Goal: Obtain resource: Download file/media

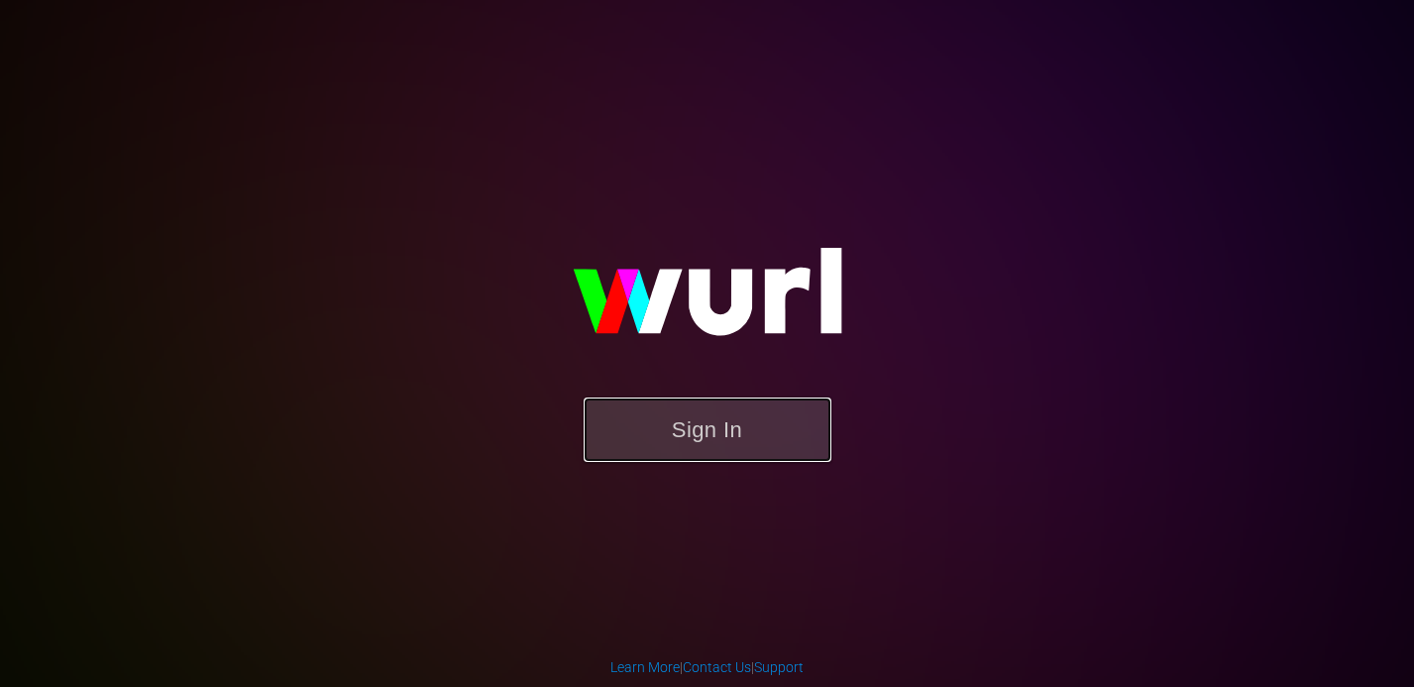
click at [689, 434] on button "Sign In" at bounding box center [707, 429] width 248 height 64
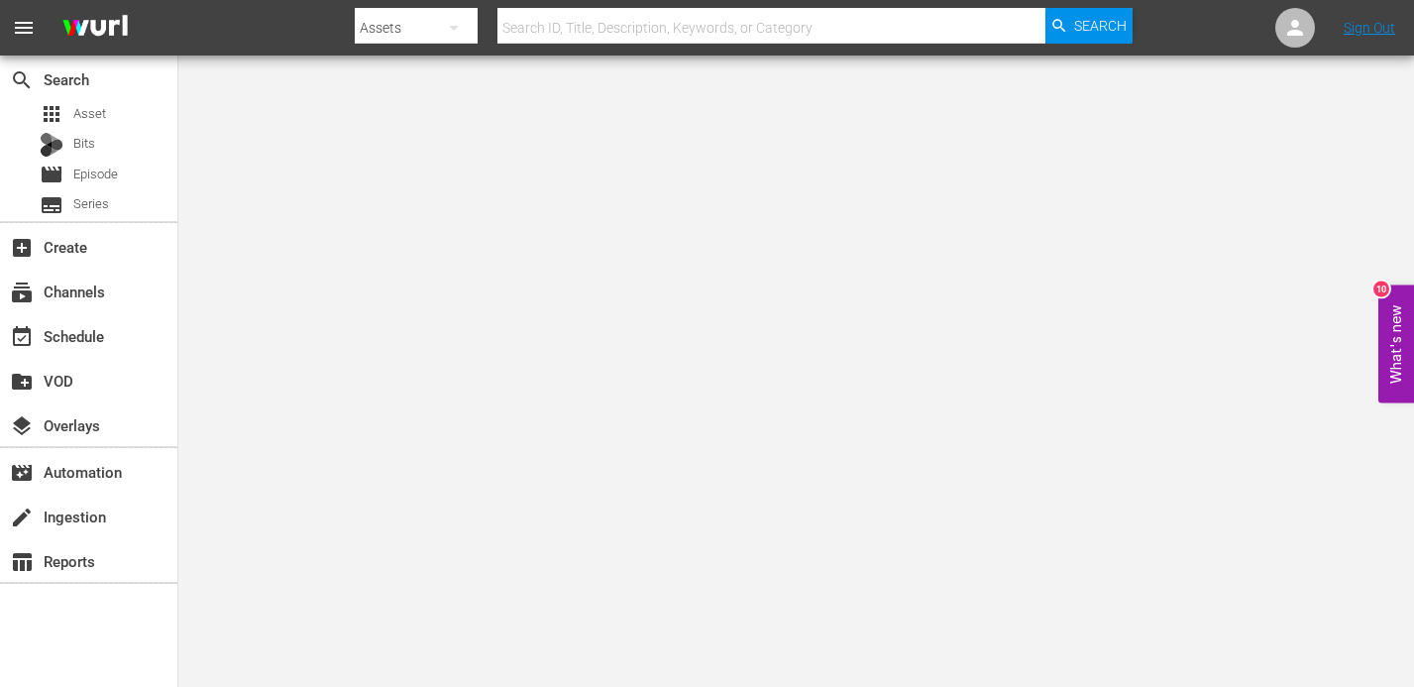
click at [112, 129] on div "apps Asset Bits movie Episode subtitles Series" at bounding box center [88, 159] width 177 height 119
click at [102, 107] on span "Asset" at bounding box center [89, 114] width 33 height 20
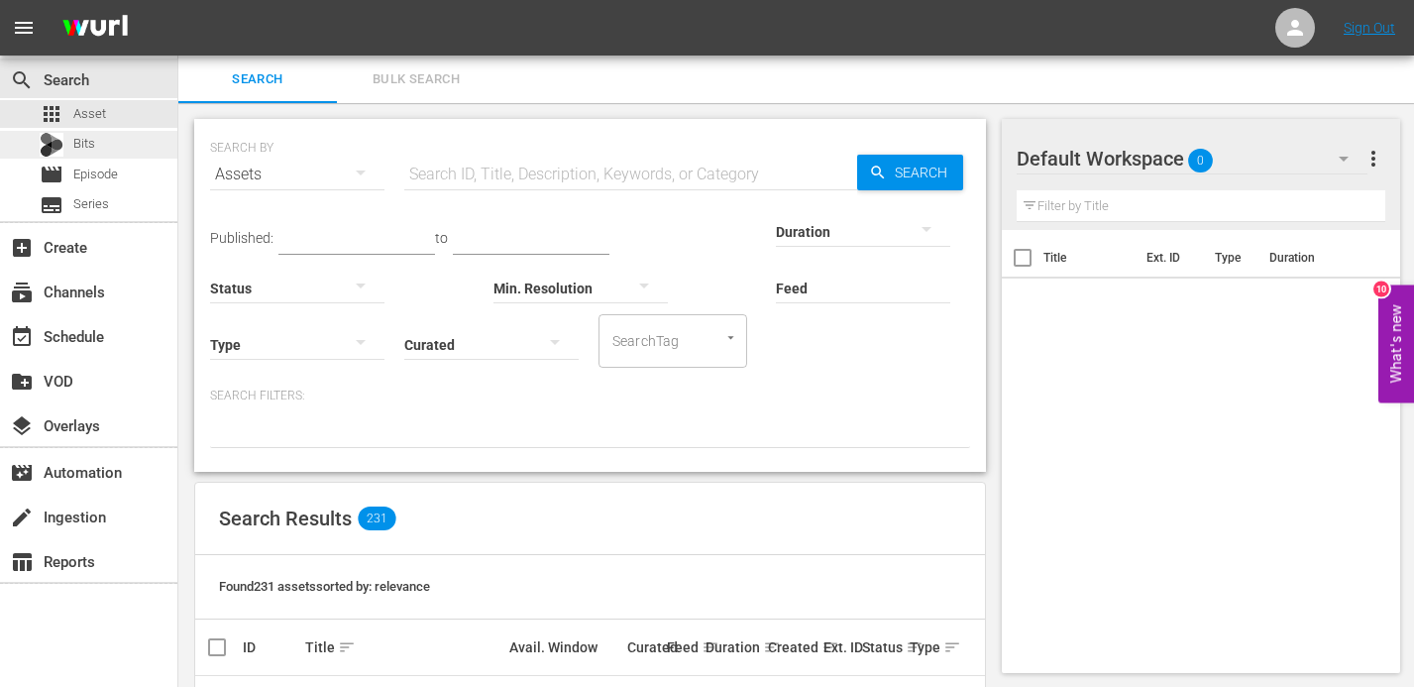
click at [111, 146] on div "Bits" at bounding box center [88, 145] width 177 height 28
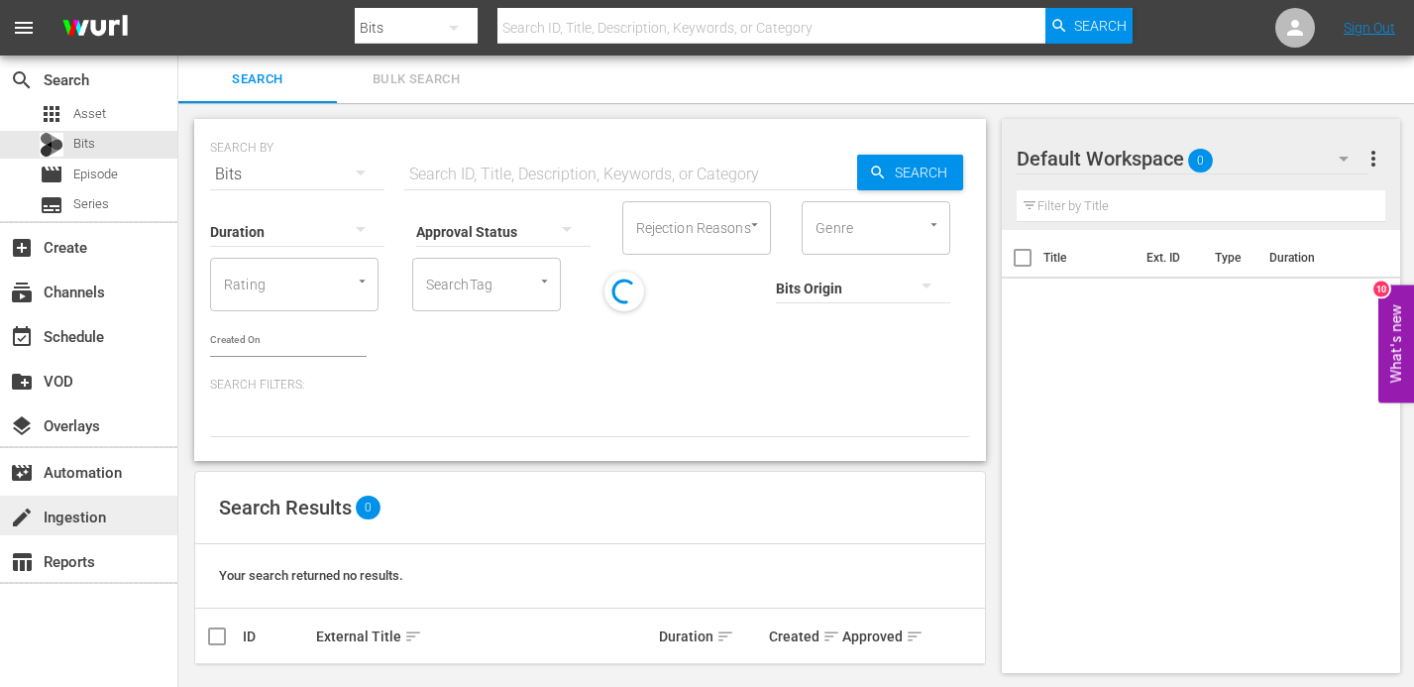
click at [114, 514] on div "create Ingestion" at bounding box center [88, 515] width 177 height 40
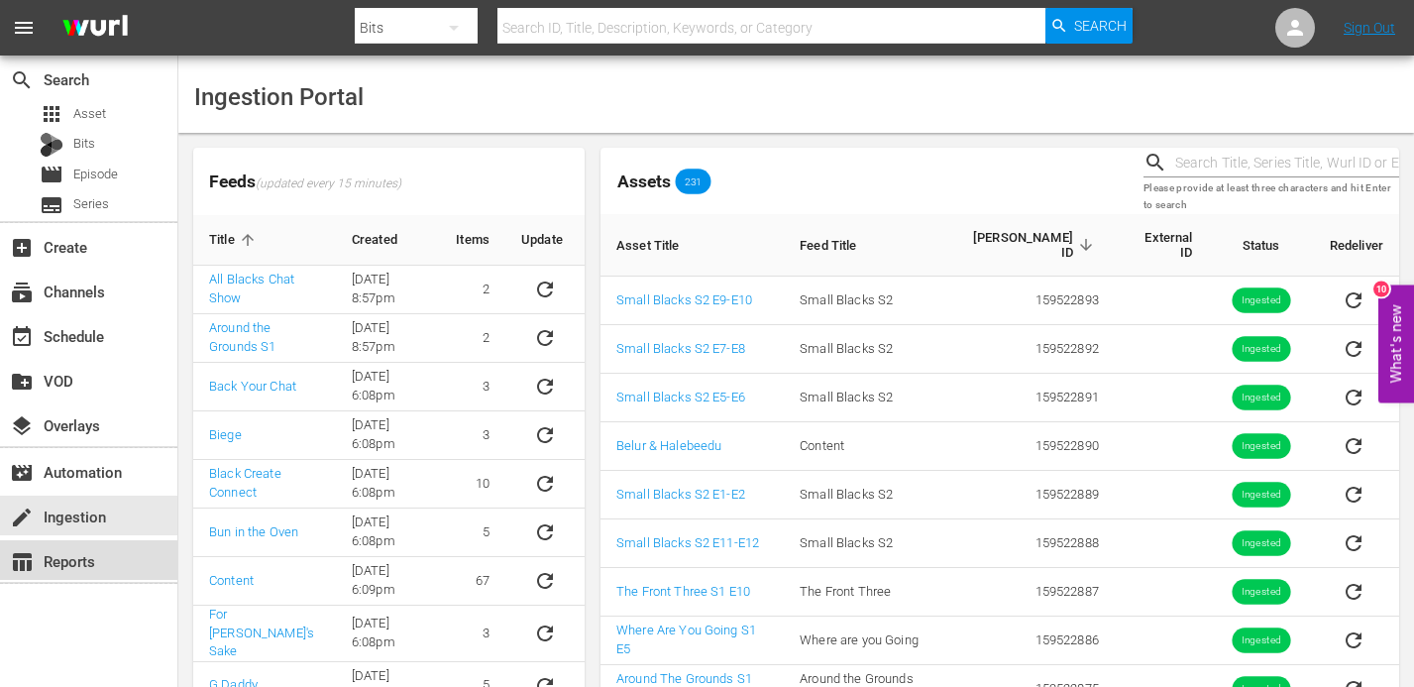
click at [89, 556] on div "table_chart Reports" at bounding box center [55, 558] width 111 height 18
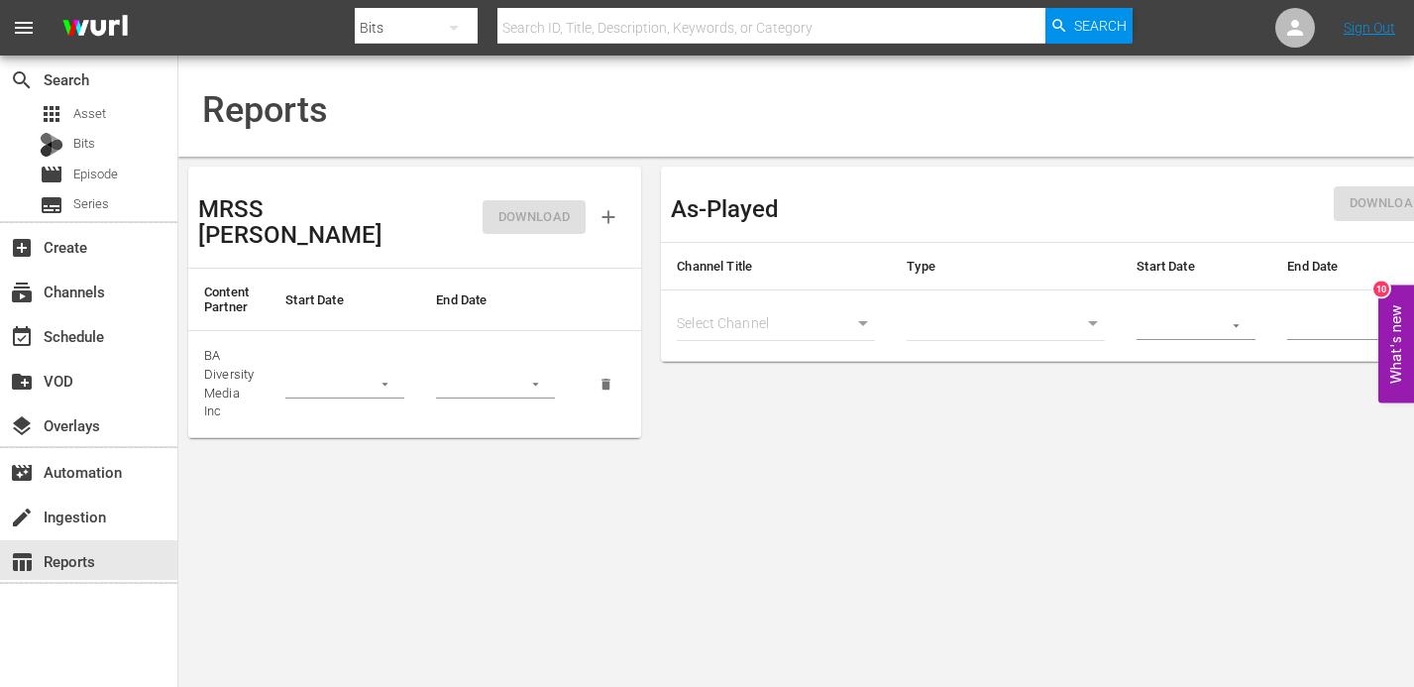
click at [361, 370] on div at bounding box center [344, 385] width 119 height 30
click at [381, 376] on icon "button" at bounding box center [384, 383] width 15 height 15
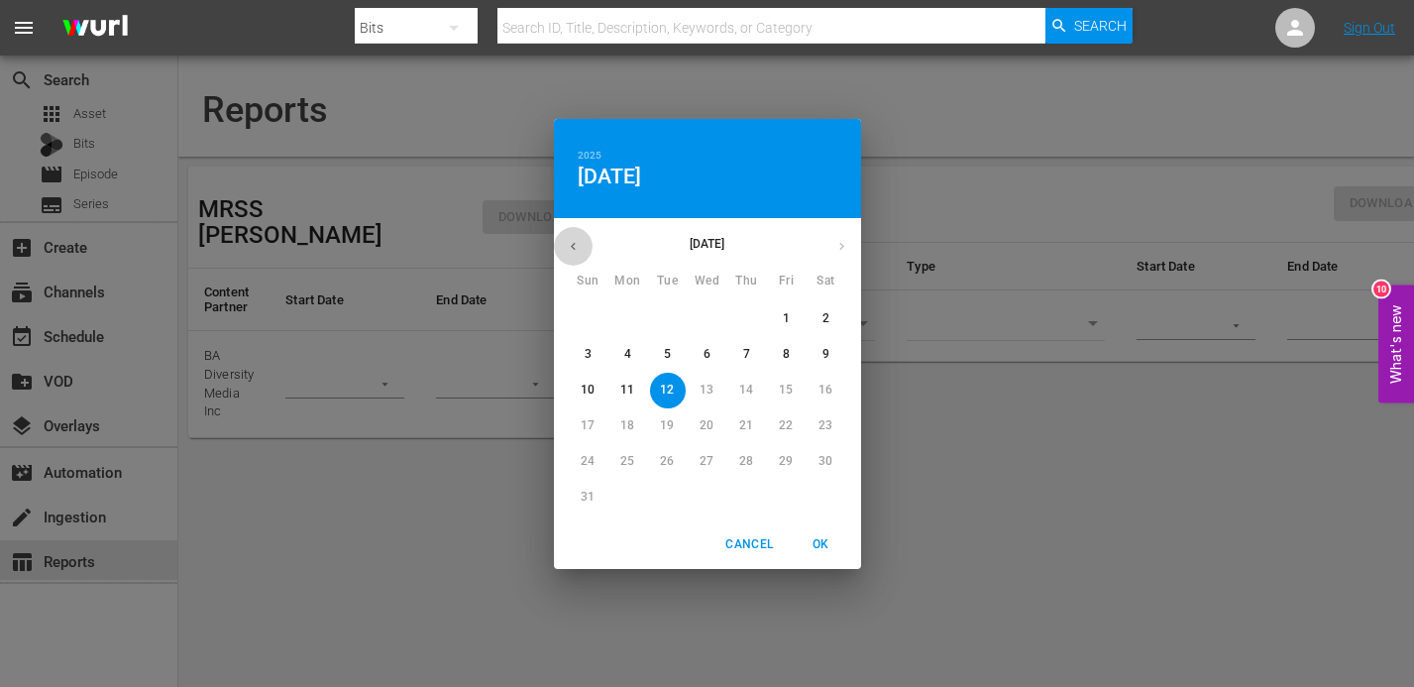
click at [576, 230] on button "button" at bounding box center [573, 246] width 39 height 39
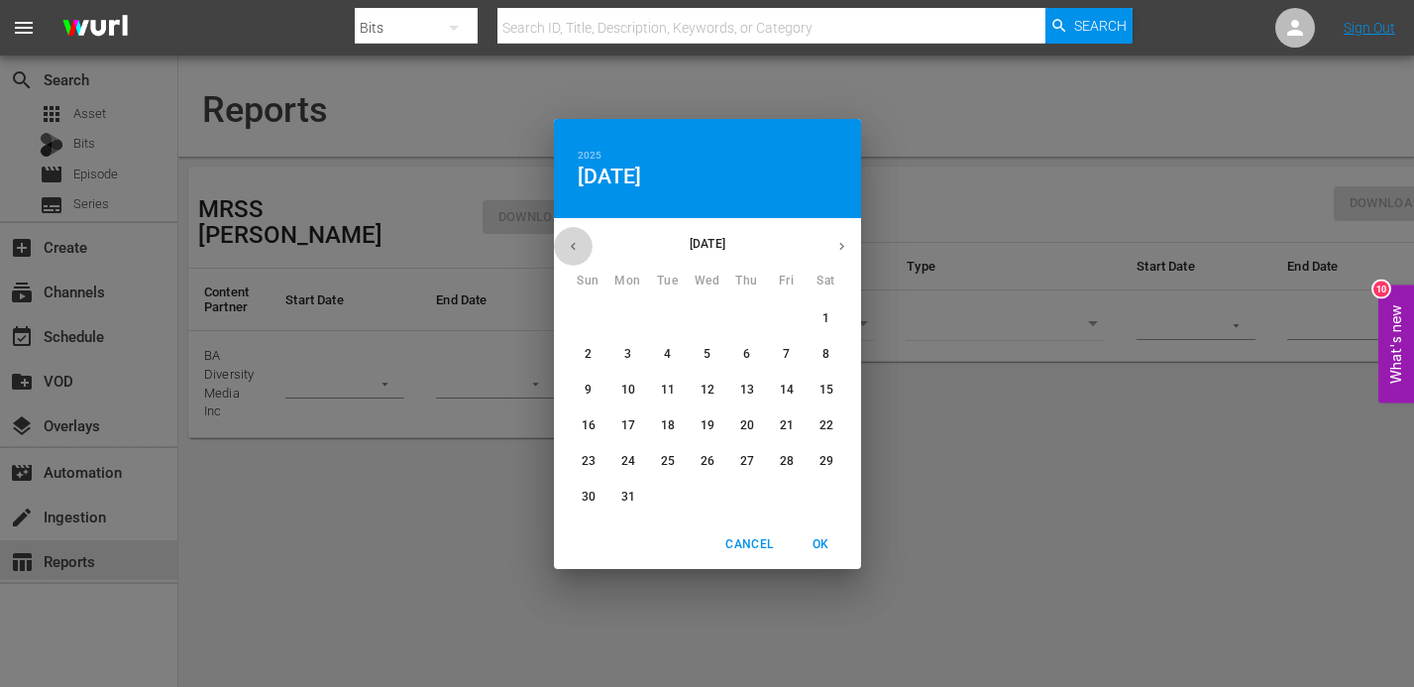
click at [576, 230] on button "button" at bounding box center [573, 246] width 39 height 39
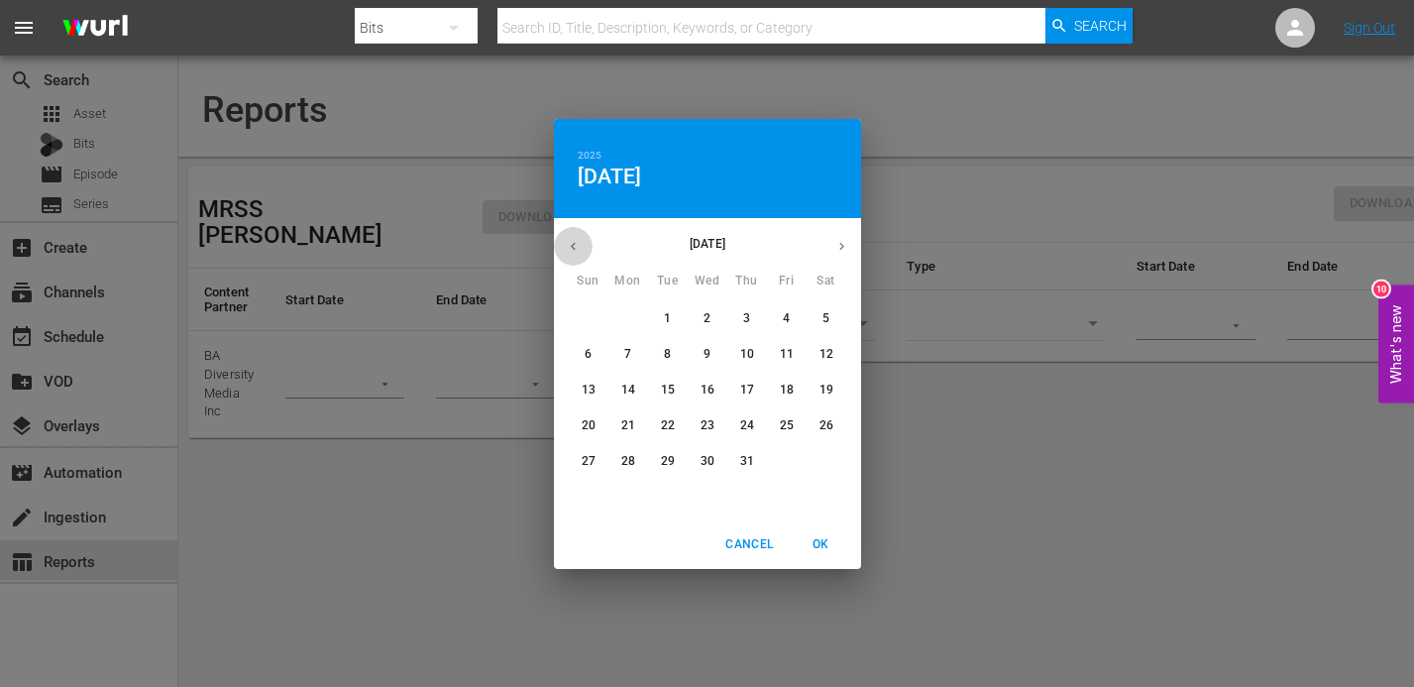
click at [576, 230] on button "button" at bounding box center [573, 246] width 39 height 39
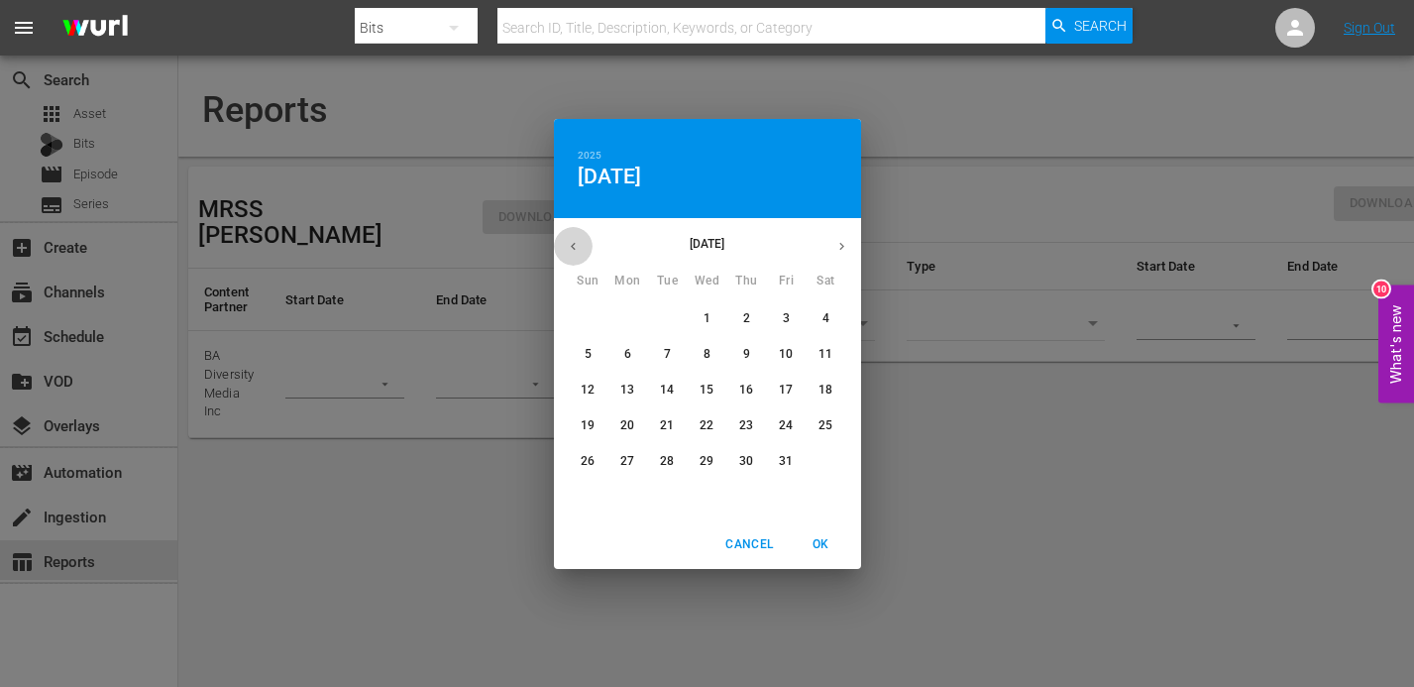
click at [576, 230] on button "button" at bounding box center [573, 246] width 39 height 39
click at [620, 311] on span "1" at bounding box center [628, 318] width 36 height 17
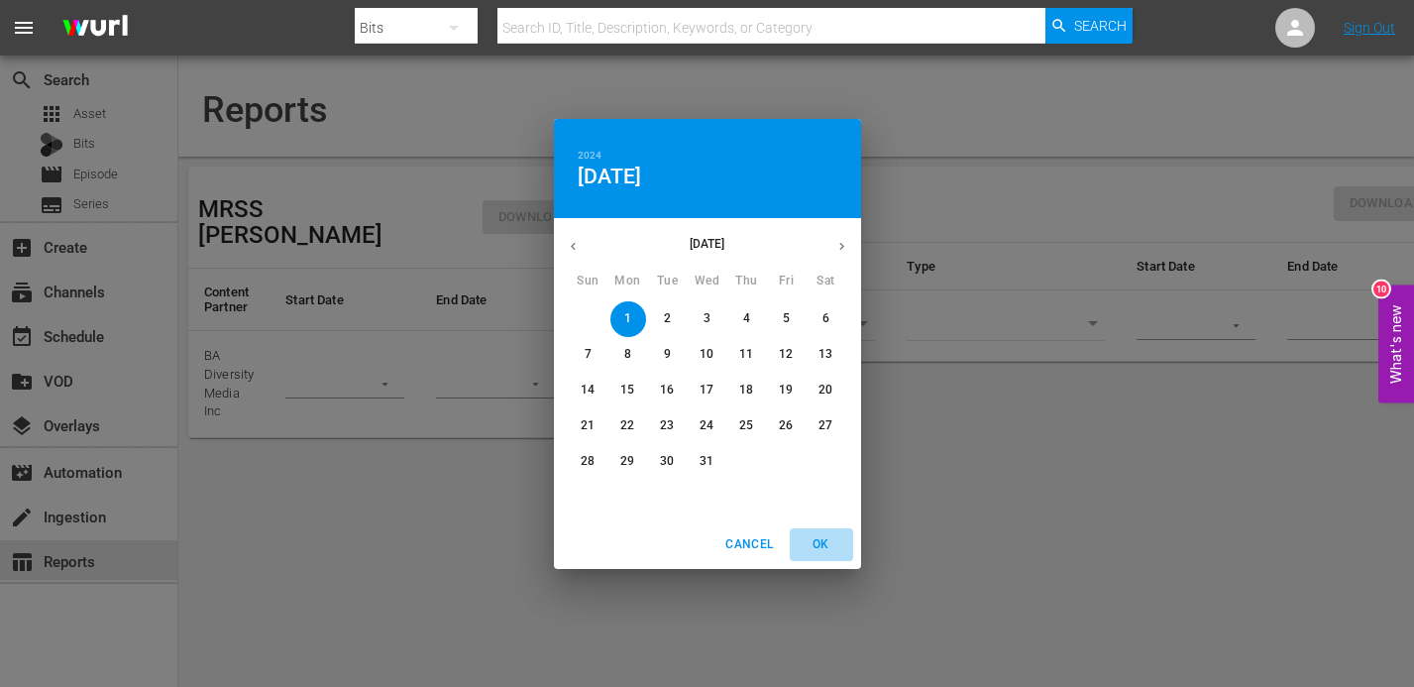
click at [830, 543] on span "OK" at bounding box center [821, 544] width 48 height 21
type input "[DATE]"
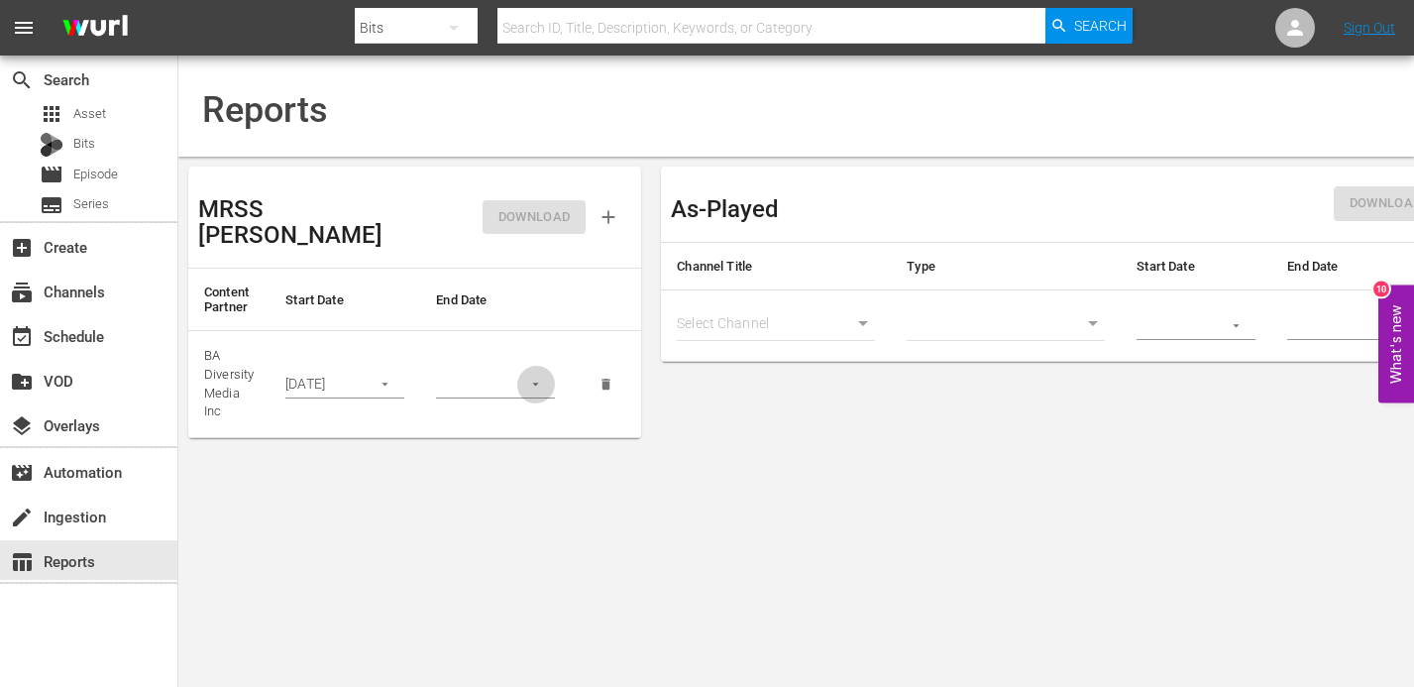
click at [539, 376] on icon "button" at bounding box center [535, 383] width 15 height 15
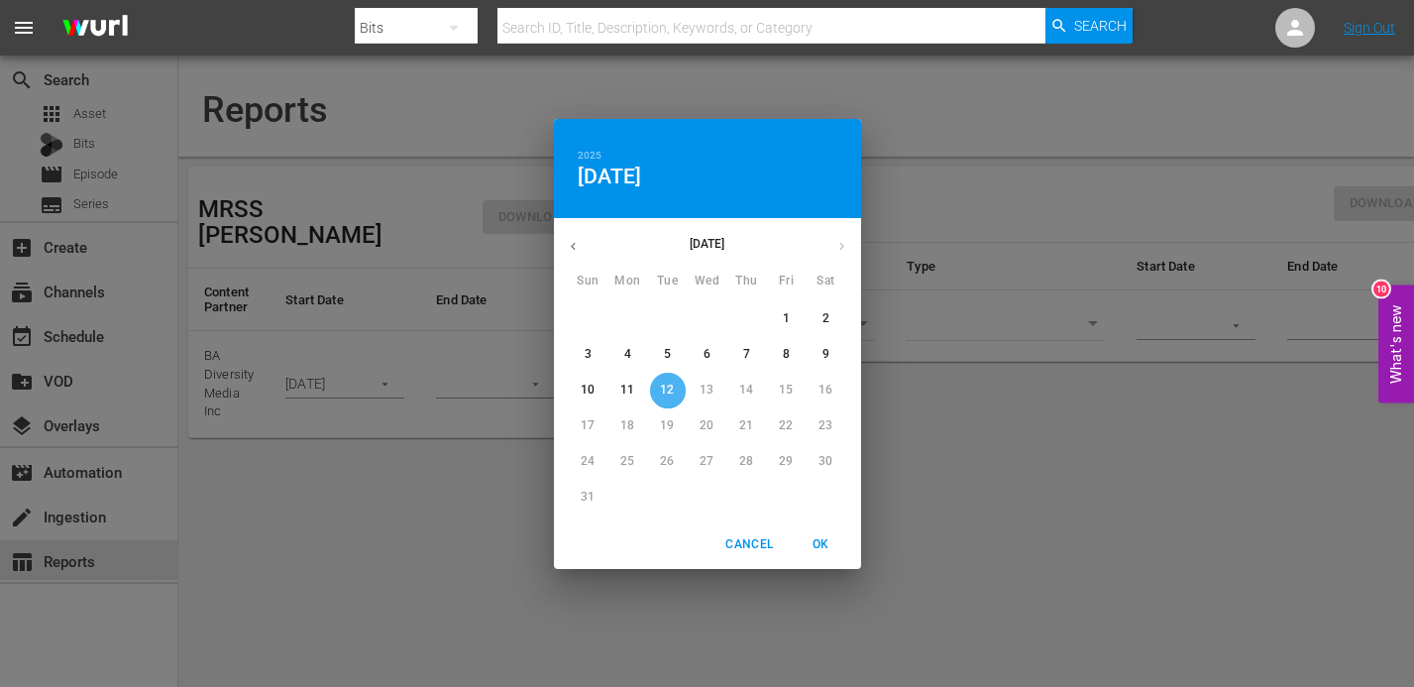
click at [661, 383] on p "12" at bounding box center [667, 389] width 14 height 17
click at [818, 544] on span "OK" at bounding box center [821, 544] width 48 height 21
type input "[DATE]"
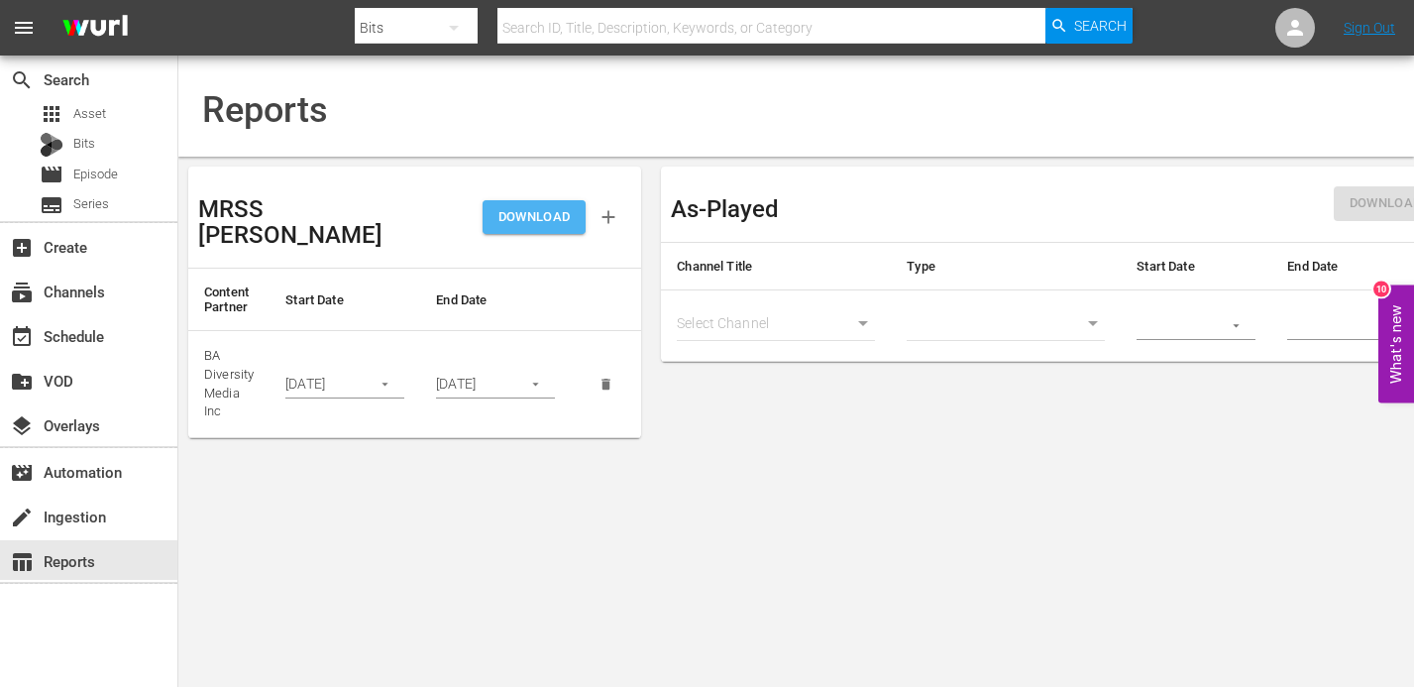
click at [552, 207] on span "DOWNLOAD" at bounding box center [534, 217] width 72 height 23
